Goal: Transaction & Acquisition: Purchase product/service

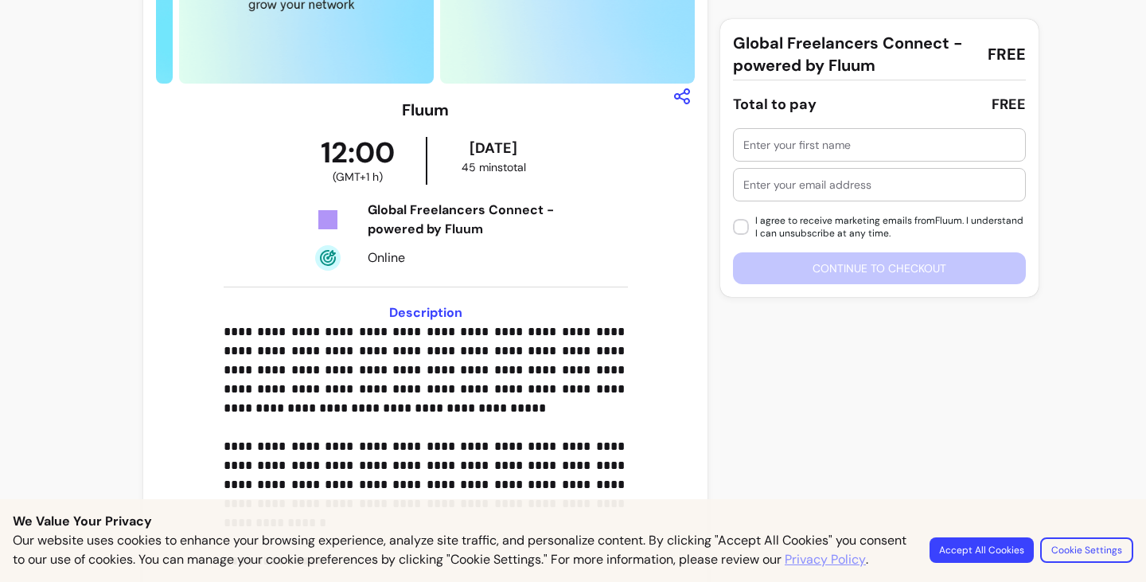
scroll to position [321, 0]
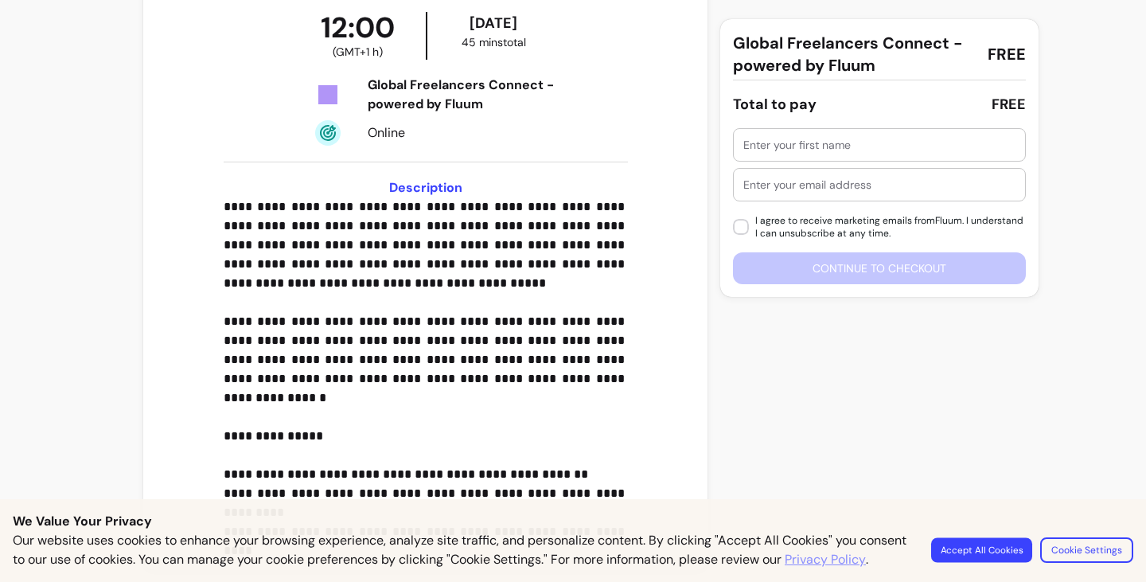
click at [984, 544] on button "Accept All Cookies" at bounding box center [981, 549] width 101 height 25
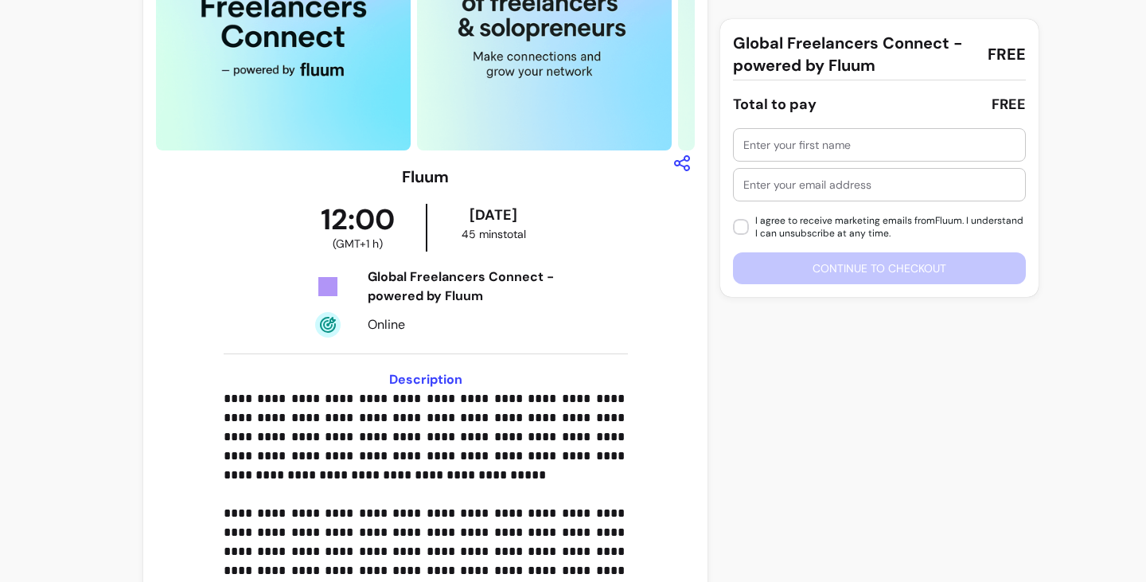
scroll to position [0, 0]
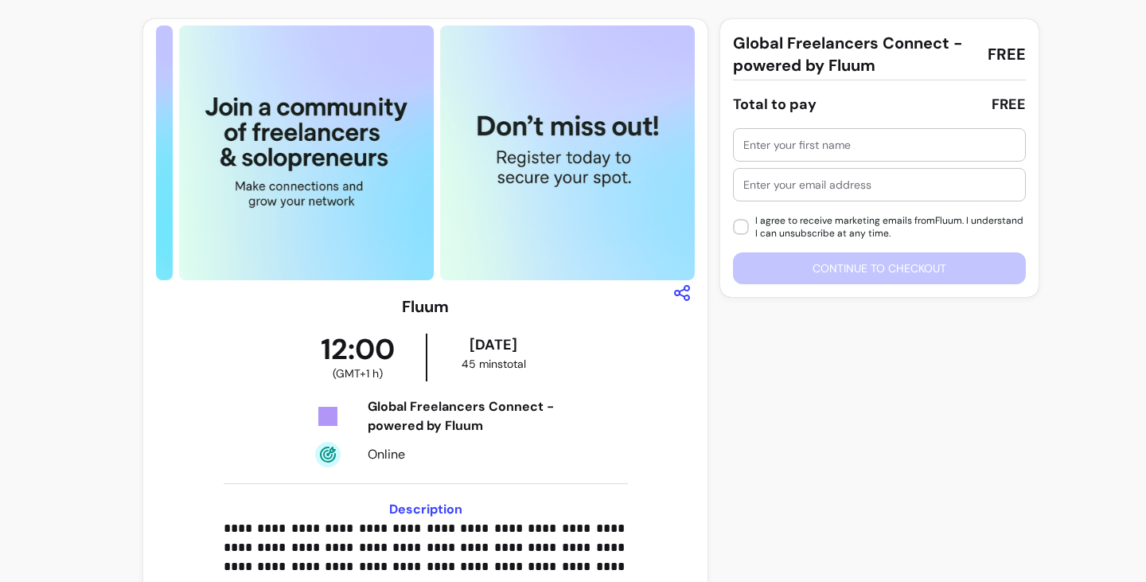
click at [827, 156] on div at bounding box center [879, 145] width 272 height 32
type input "m"
click at [833, 145] on input "m" at bounding box center [879, 145] width 272 height 16
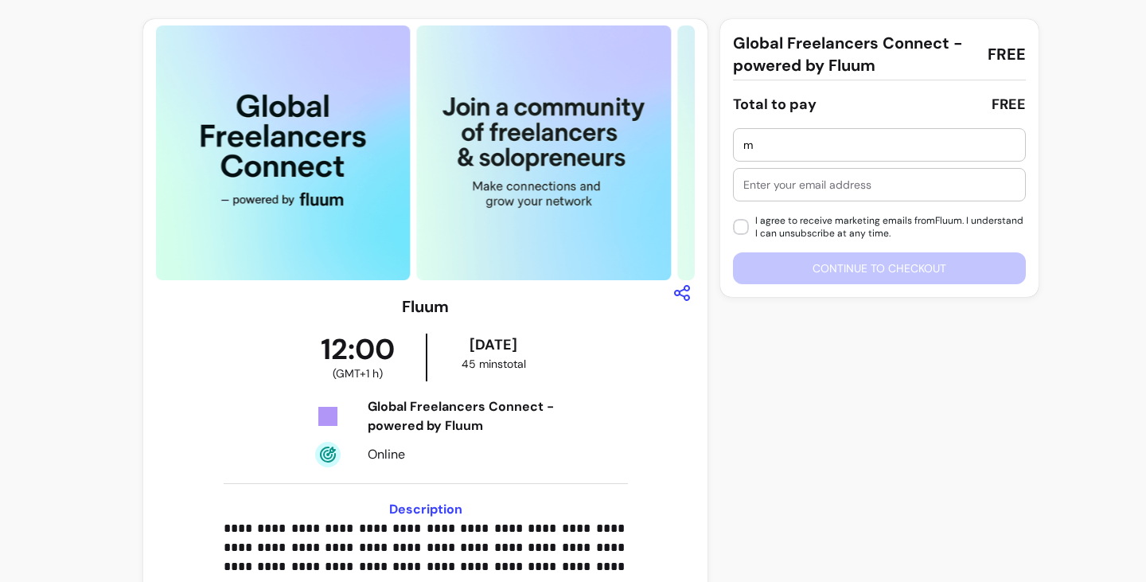
click at [787, 146] on input "m" at bounding box center [879, 145] width 272 height 16
type input "[PERSON_NAME]"
click at [785, 193] on div at bounding box center [879, 185] width 272 height 32
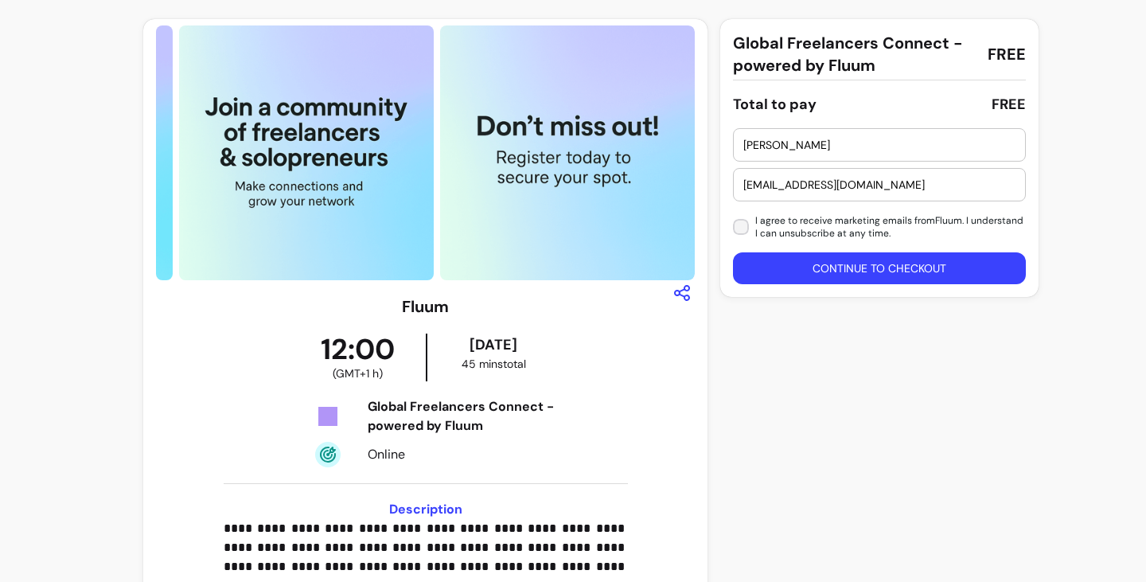
type input "[EMAIL_ADDRESS][DOMAIN_NAME]"
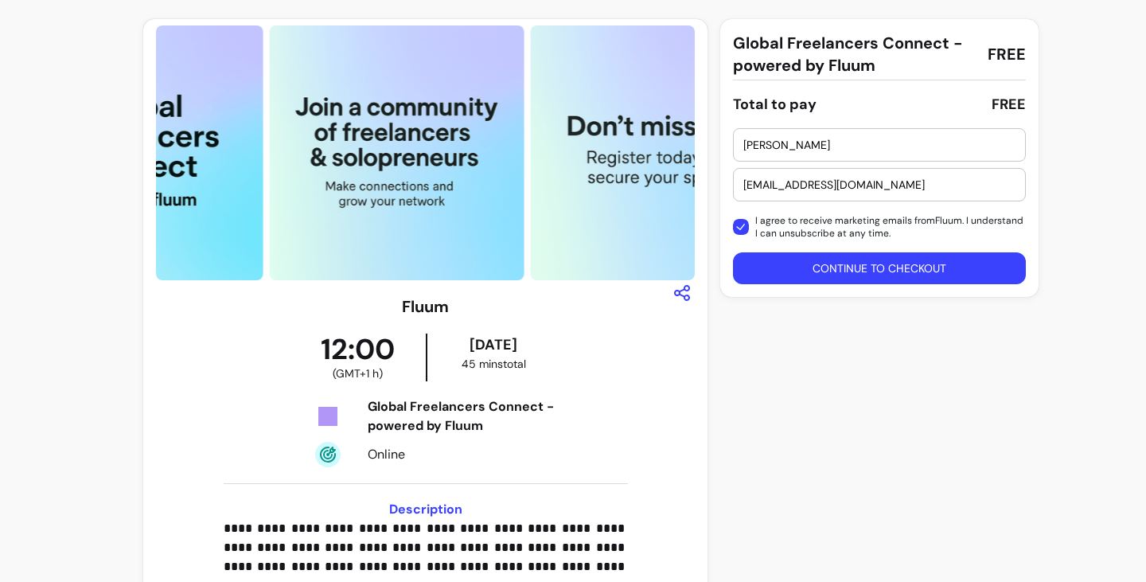
click at [807, 270] on button "Continue to checkout" at bounding box center [879, 268] width 293 height 32
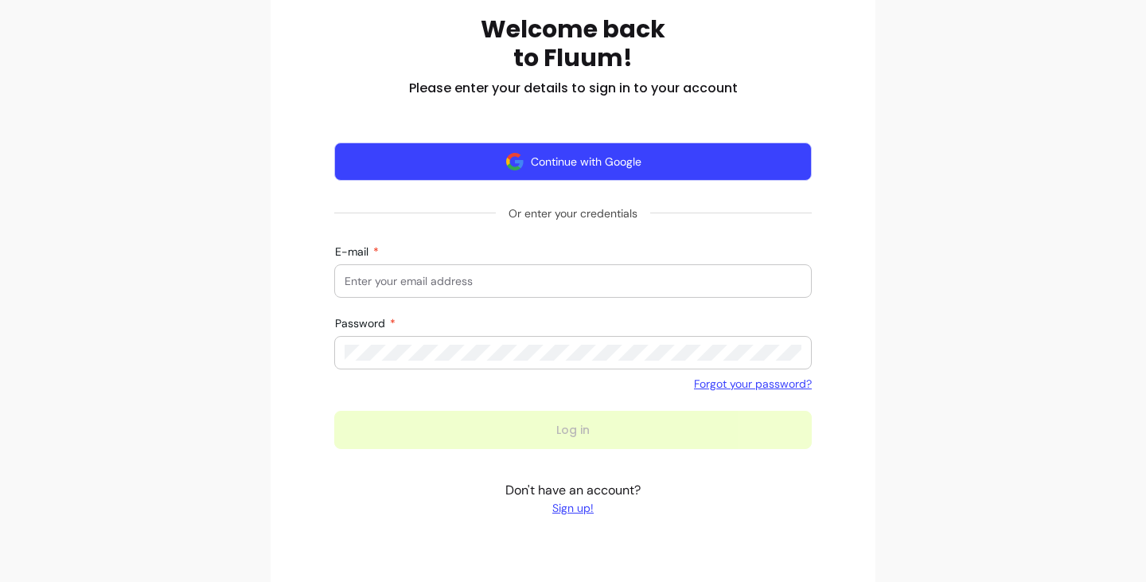
scroll to position [313, 0]
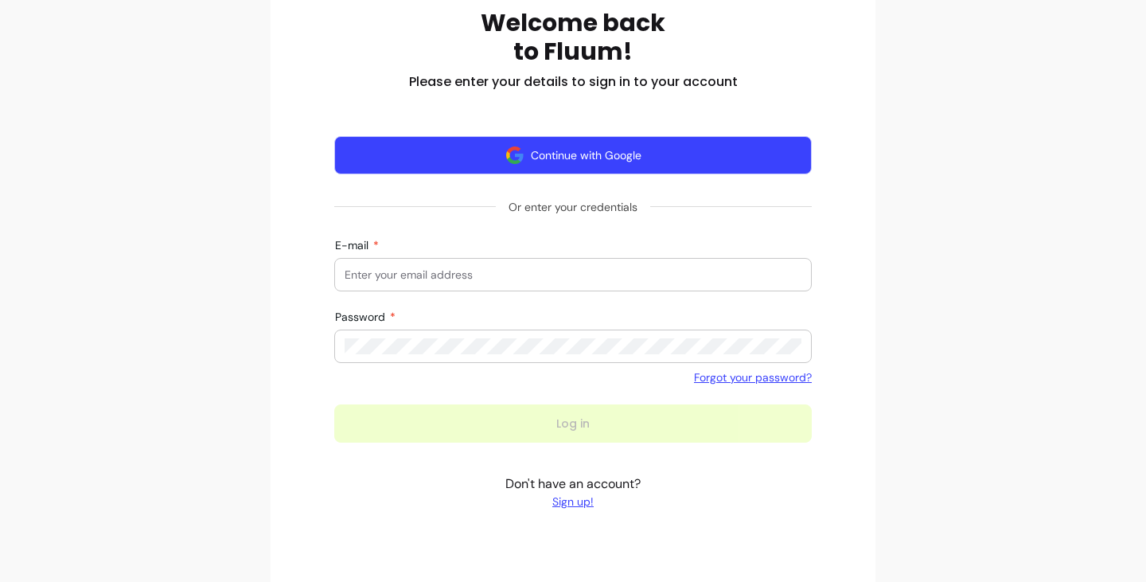
click at [644, 158] on button "Continue with Google" at bounding box center [572, 155] width 477 height 38
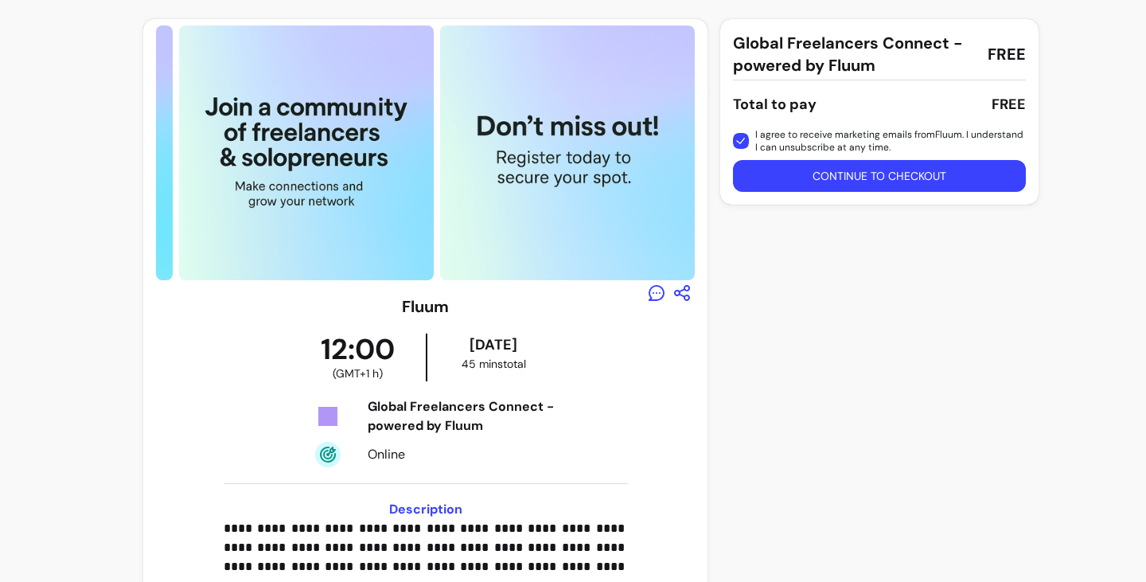
click at [861, 185] on button "Continue to checkout" at bounding box center [879, 176] width 293 height 32
